Goal: Task Accomplishment & Management: Use online tool/utility

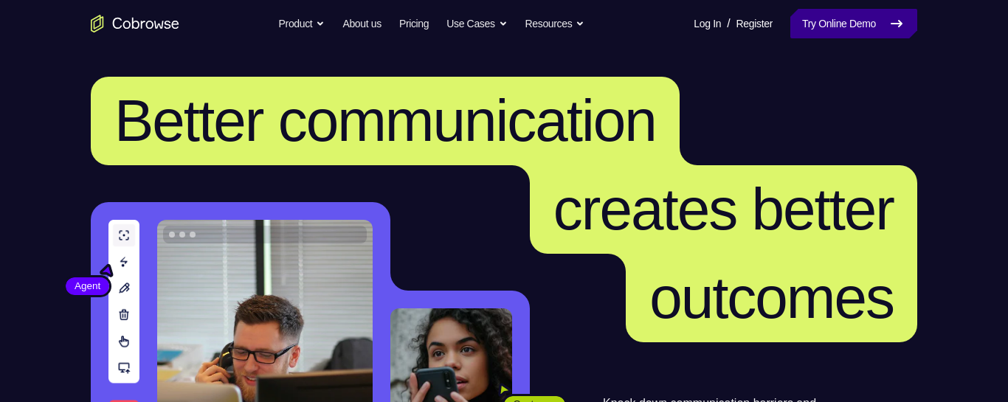
click at [859, 21] on link "Try Online Demo" at bounding box center [853, 24] width 127 height 30
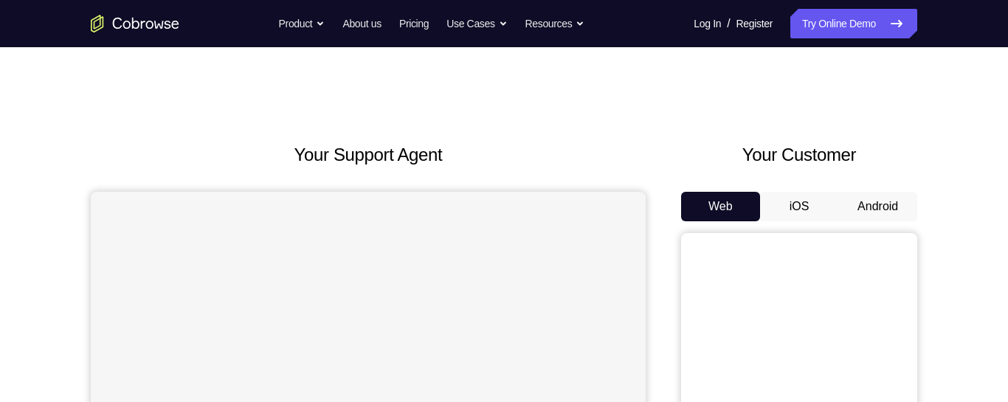
click at [883, 202] on button "Android" at bounding box center [877, 207] width 79 height 30
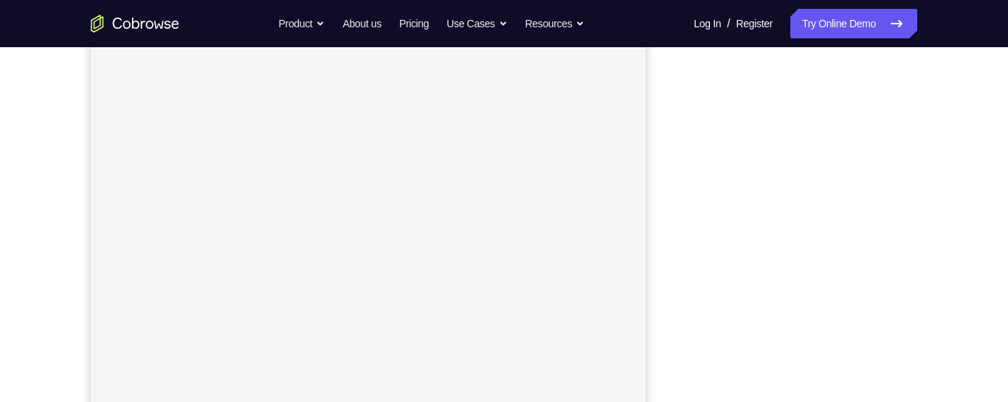
scroll to position [248, 0]
click at [915, 285] on div at bounding box center [799, 212] width 236 height 454
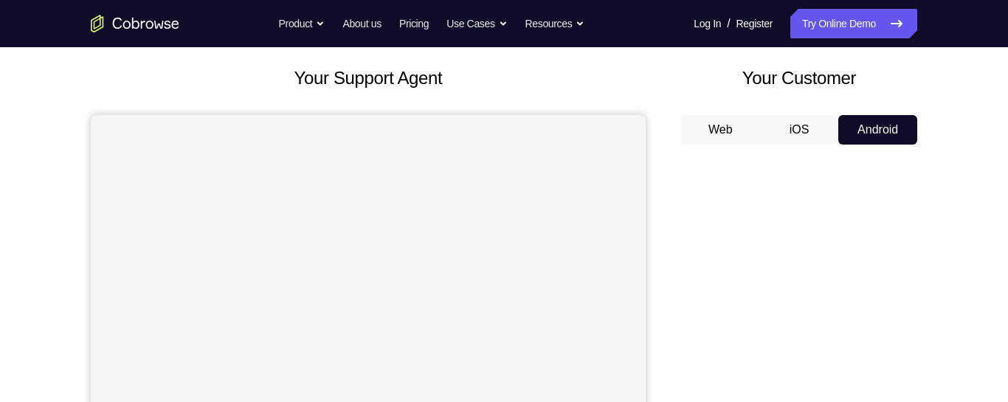
scroll to position [0, 0]
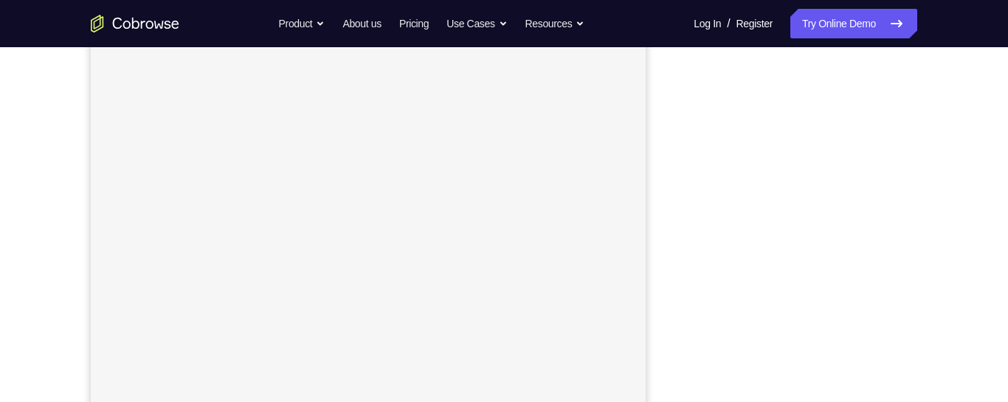
scroll to position [195, 0]
click at [962, 269] on div "Your Support Agent Your Customer Web iOS Android Next Steps We’d be happy to gi…" at bounding box center [504, 316] width 945 height 973
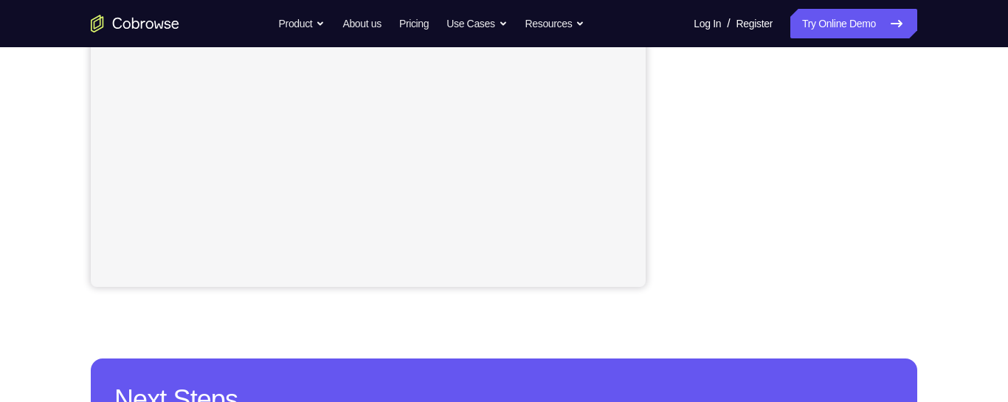
scroll to position [401, 0]
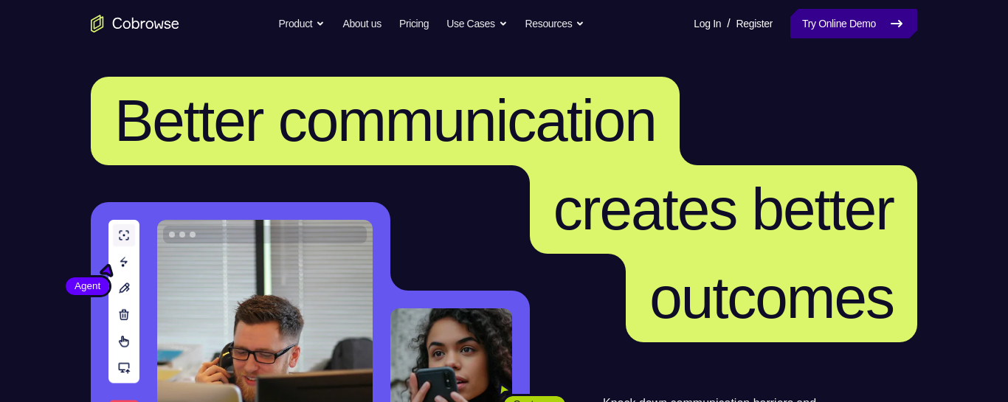
click at [829, 25] on link "Try Online Demo" at bounding box center [853, 24] width 127 height 30
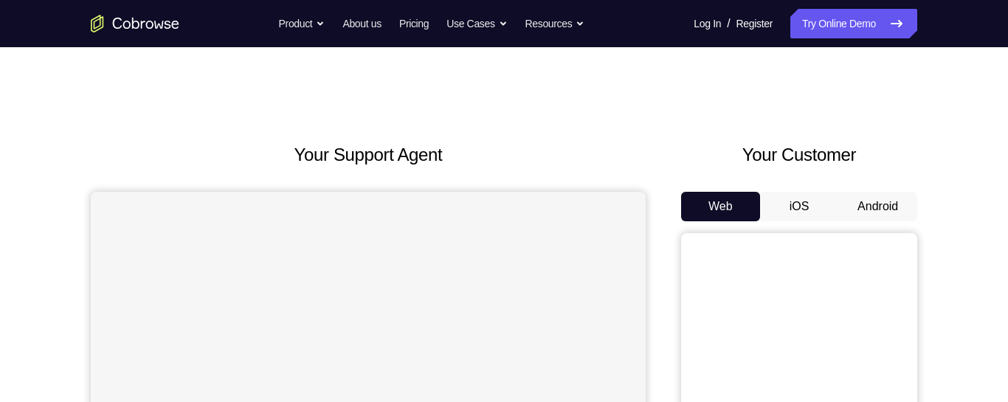
click at [873, 212] on button "Android" at bounding box center [877, 207] width 79 height 30
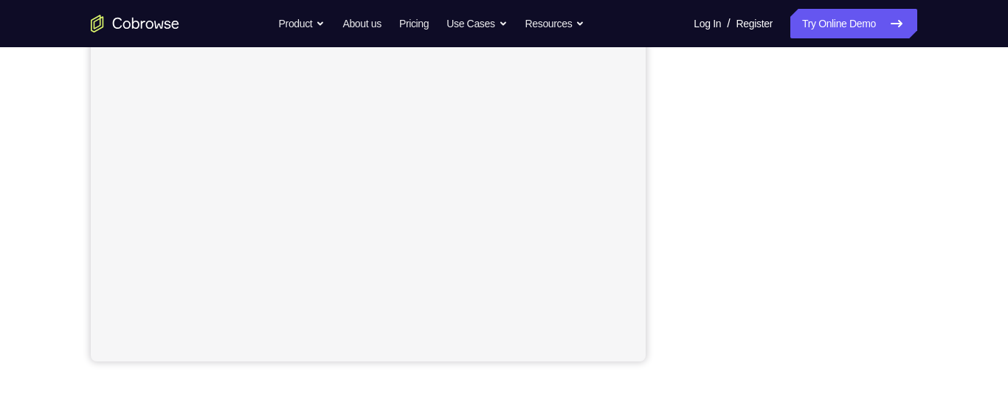
scroll to position [464, 0]
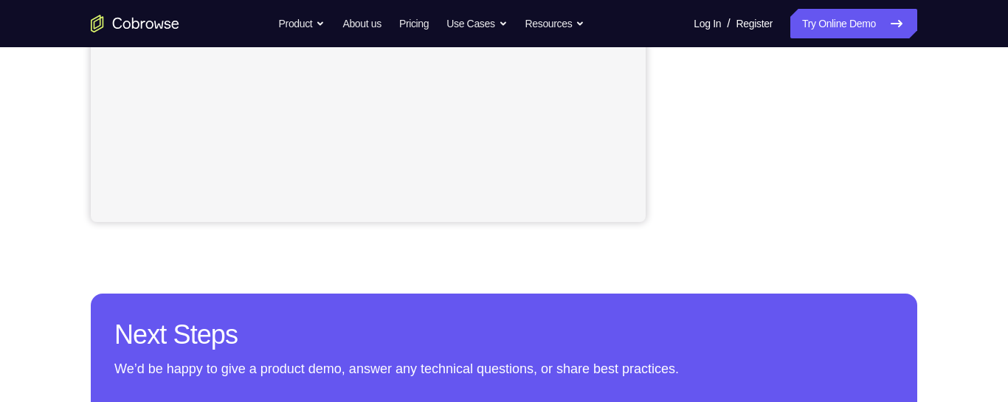
click at [956, 245] on div "Your Support Agent Your Customer Web iOS Android Next Steps We’d be happy to gi…" at bounding box center [504, 69] width 945 height 973
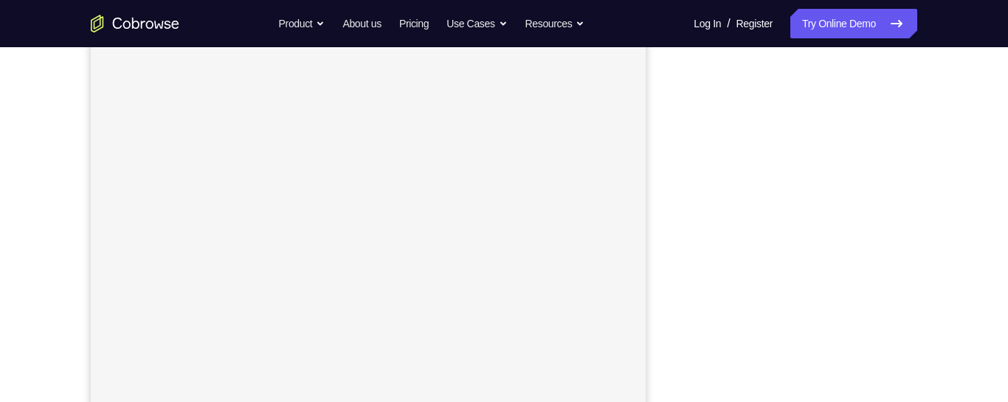
scroll to position [195, 0]
